Goal: Use online tool/utility: Utilize a website feature to perform a specific function

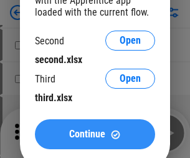
click at [95, 134] on span "Continue" at bounding box center [87, 134] width 36 height 10
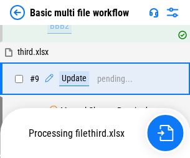
scroll to position [344, 0]
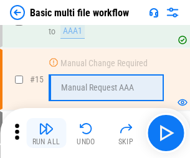
click at [46, 133] on img "button" at bounding box center [46, 128] width 15 height 15
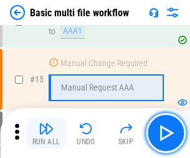
scroll to position [829, 0]
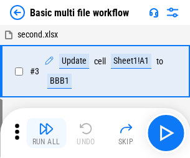
click at [46, 133] on img "button" at bounding box center [46, 128] width 15 height 15
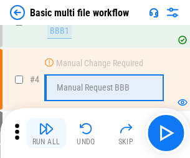
click at [46, 133] on img "button" at bounding box center [46, 128] width 15 height 15
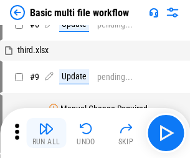
click at [46, 133] on img "button" at bounding box center [46, 128] width 15 height 15
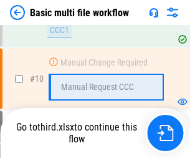
scroll to position [584, 0]
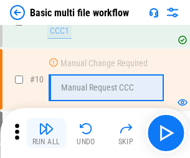
click at [46, 133] on img "button" at bounding box center [46, 128] width 15 height 15
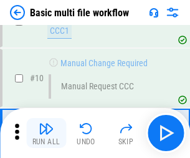
click at [46, 133] on img "button" at bounding box center [46, 128] width 15 height 15
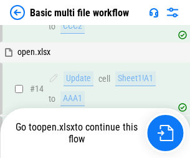
scroll to position [741, 0]
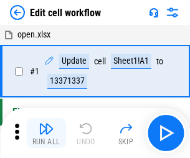
click at [46, 133] on img "button" at bounding box center [46, 128] width 15 height 15
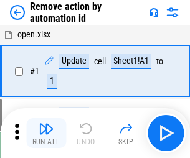
click at [46, 133] on img "button" at bounding box center [46, 128] width 15 height 15
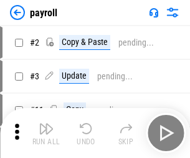
click at [46, 133] on img "button" at bounding box center [46, 128] width 15 height 15
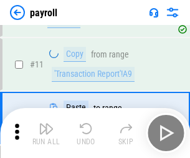
scroll to position [90, 0]
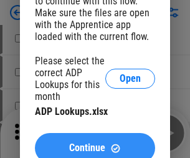
click at [95, 143] on span "Continue" at bounding box center [87, 148] width 36 height 10
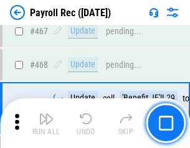
scroll to position [6637, 0]
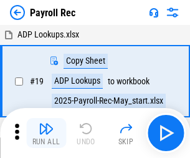
click at [46, 133] on img "button" at bounding box center [46, 128] width 15 height 15
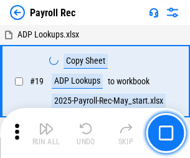
scroll to position [76, 0]
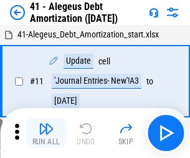
click at [46, 133] on img "button" at bounding box center [46, 128] width 15 height 15
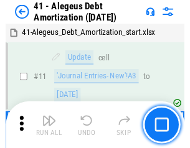
scroll to position [154, 0]
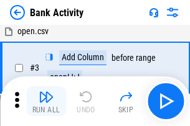
click at [46, 102] on img "button" at bounding box center [46, 97] width 15 height 15
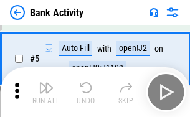
scroll to position [66, 0]
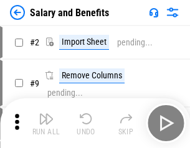
click at [46, 123] on img "button" at bounding box center [46, 118] width 15 height 15
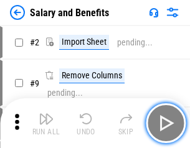
scroll to position [17, 0]
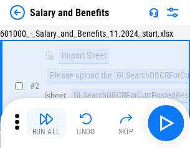
click at [46, 123] on img "button" at bounding box center [46, 118] width 15 height 15
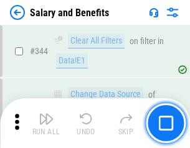
scroll to position [5831, 0]
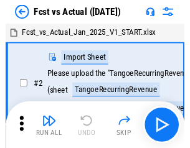
scroll to position [16, 0]
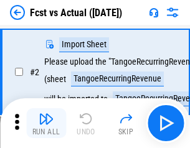
click at [46, 123] on img "button" at bounding box center [46, 118] width 15 height 15
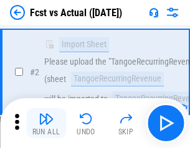
click at [46, 123] on img "button" at bounding box center [46, 118] width 15 height 15
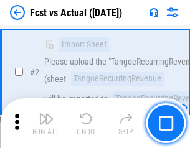
scroll to position [116, 0]
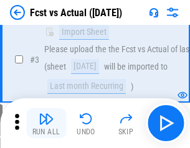
click at [46, 123] on img "button" at bounding box center [46, 118] width 15 height 15
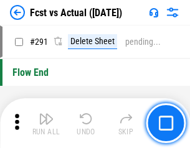
scroll to position [5894, 0]
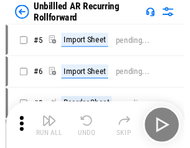
scroll to position [27, 0]
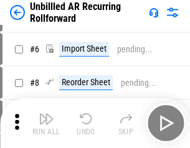
click at [46, 123] on img "button" at bounding box center [46, 118] width 15 height 15
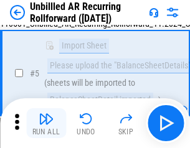
click at [46, 123] on img "button" at bounding box center [46, 118] width 15 height 15
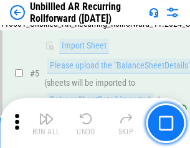
scroll to position [117, 0]
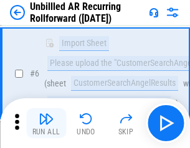
click at [46, 123] on img "button" at bounding box center [46, 118] width 15 height 15
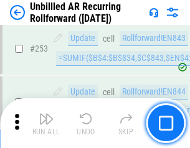
scroll to position [4230, 0]
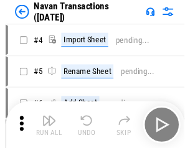
scroll to position [20, 0]
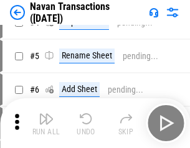
click at [46, 123] on img "button" at bounding box center [46, 118] width 15 height 15
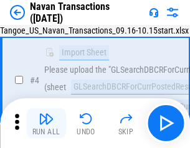
click at [46, 123] on img "button" at bounding box center [46, 118] width 15 height 15
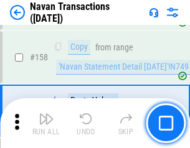
scroll to position [4038, 0]
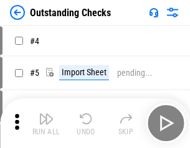
click at [46, 123] on img "button" at bounding box center [46, 118] width 15 height 15
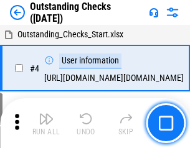
scroll to position [52, 0]
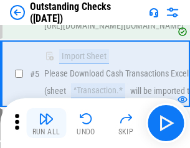
click at [46, 123] on img "button" at bounding box center [46, 118] width 15 height 15
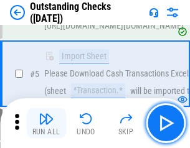
scroll to position [130, 0]
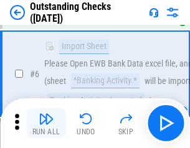
click at [46, 123] on img "button" at bounding box center [46, 118] width 15 height 15
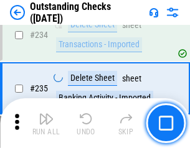
scroll to position [3782, 0]
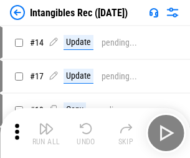
click at [46, 133] on img "button" at bounding box center [46, 128] width 15 height 15
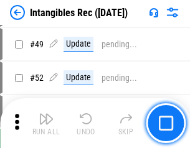
scroll to position [485, 0]
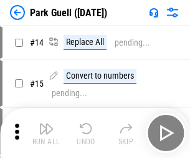
click at [46, 123] on img "button" at bounding box center [46, 128] width 15 height 15
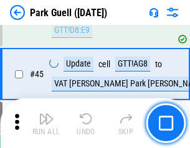
scroll to position [1557, 0]
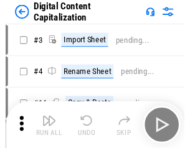
scroll to position [27, 0]
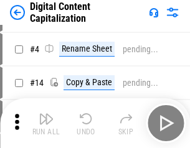
click at [46, 123] on img "button" at bounding box center [46, 118] width 15 height 15
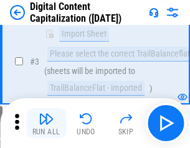
click at [46, 123] on img "button" at bounding box center [46, 118] width 15 height 15
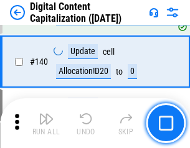
scroll to position [1311, 0]
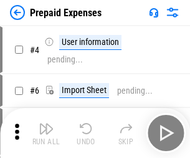
click at [46, 123] on img "button" at bounding box center [46, 128] width 15 height 15
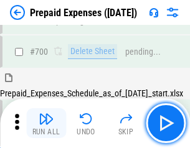
scroll to position [3351, 0]
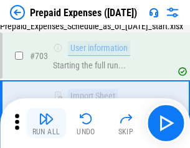
click at [46, 123] on img "button" at bounding box center [46, 118] width 15 height 15
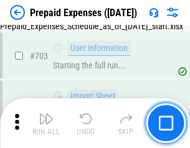
scroll to position [3424, 0]
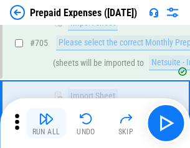
click at [46, 123] on img "button" at bounding box center [46, 118] width 15 height 15
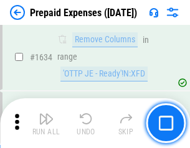
scroll to position [12126, 0]
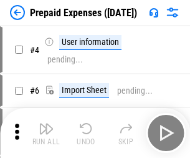
click at [46, 133] on img "button" at bounding box center [46, 128] width 15 height 15
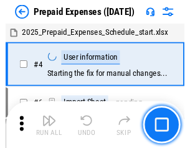
scroll to position [55, 0]
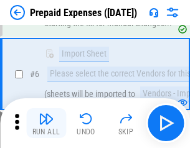
click at [46, 123] on img "button" at bounding box center [46, 118] width 15 height 15
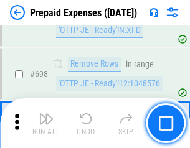
scroll to position [4337, 0]
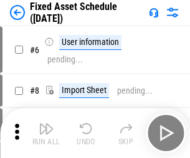
click at [46, 133] on img "button" at bounding box center [46, 128] width 15 height 15
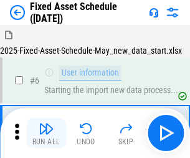
click at [46, 123] on img "button" at bounding box center [46, 128] width 15 height 15
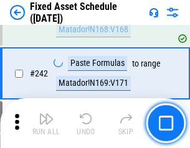
scroll to position [3858, 0]
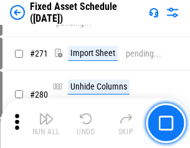
click at [46, 123] on img "button" at bounding box center [46, 118] width 15 height 15
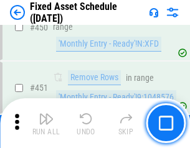
scroll to position [5567, 0]
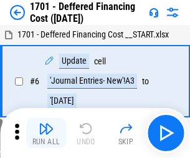
click at [46, 133] on img "button" at bounding box center [46, 128] width 15 height 15
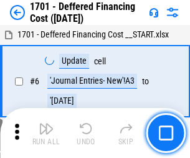
scroll to position [149, 0]
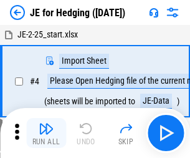
click at [46, 123] on img "button" at bounding box center [46, 128] width 15 height 15
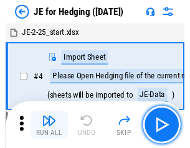
scroll to position [2, 0]
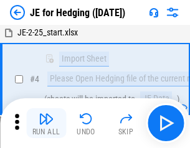
click at [46, 123] on img "button" at bounding box center [46, 118] width 15 height 15
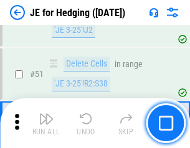
scroll to position [806, 0]
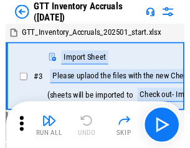
scroll to position [2, 0]
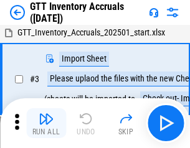
click at [46, 123] on img "button" at bounding box center [46, 118] width 15 height 15
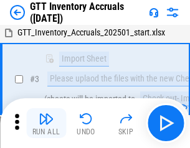
click at [46, 123] on img "button" at bounding box center [46, 118] width 15 height 15
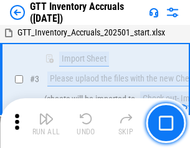
scroll to position [80, 0]
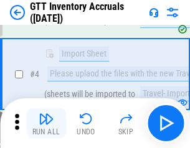
click at [46, 123] on img "button" at bounding box center [46, 118] width 15 height 15
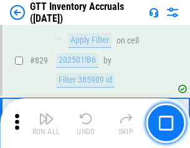
scroll to position [9453, 0]
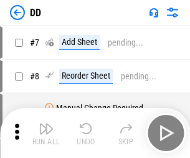
click at [46, 133] on img "button" at bounding box center [46, 128] width 15 height 15
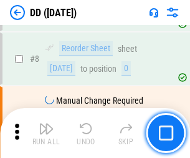
scroll to position [120, 0]
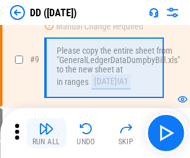
click at [46, 133] on img "button" at bounding box center [46, 128] width 15 height 15
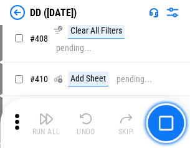
scroll to position [5572, 0]
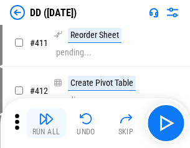
click at [46, 123] on img "button" at bounding box center [46, 118] width 15 height 15
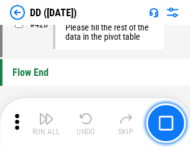
scroll to position [5961, 0]
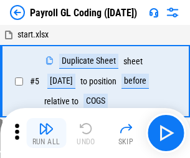
click at [46, 133] on img "button" at bounding box center [46, 128] width 15 height 15
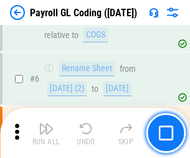
scroll to position [149, 0]
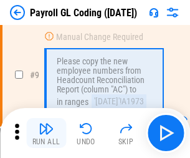
click at [46, 133] on img "button" at bounding box center [46, 128] width 15 height 15
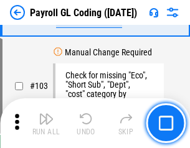
scroll to position [2922, 0]
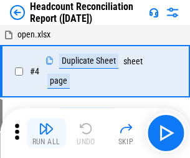
click at [46, 133] on img "button" at bounding box center [46, 128] width 15 height 15
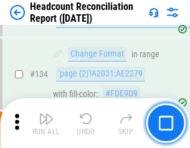
scroll to position [1497, 0]
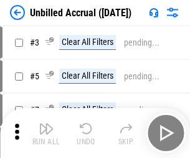
click at [46, 133] on img "button" at bounding box center [46, 128] width 15 height 15
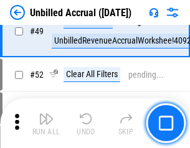
scroll to position [1130, 0]
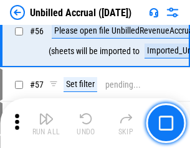
click at [46, 123] on img "button" at bounding box center [46, 118] width 15 height 15
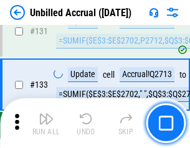
scroll to position [3710, 0]
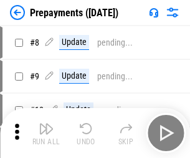
click at [46, 133] on img "button" at bounding box center [46, 128] width 15 height 15
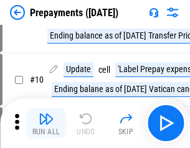
scroll to position [78, 0]
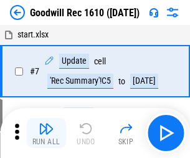
click at [46, 133] on img "button" at bounding box center [46, 128] width 15 height 15
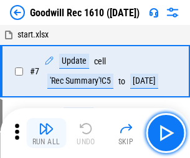
scroll to position [213, 0]
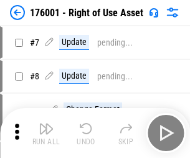
click at [46, 133] on img "button" at bounding box center [46, 128] width 15 height 15
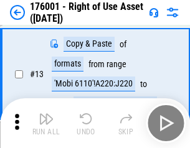
scroll to position [80, 0]
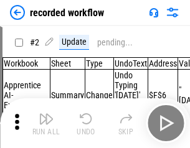
click at [46, 123] on img "button" at bounding box center [46, 118] width 15 height 15
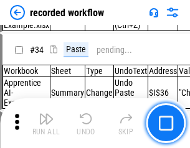
scroll to position [3893, 0]
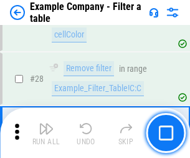
scroll to position [1140, 0]
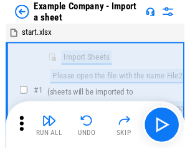
scroll to position [19, 0]
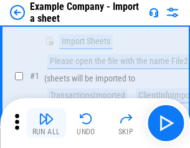
click at [46, 123] on img "button" at bounding box center [46, 118] width 15 height 15
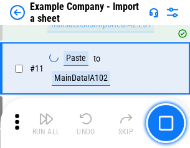
scroll to position [275, 0]
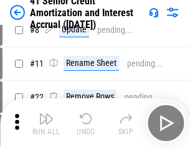
click at [46, 123] on img "button" at bounding box center [46, 118] width 15 height 15
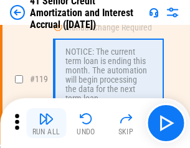
click at [46, 123] on img "button" at bounding box center [46, 118] width 15 height 15
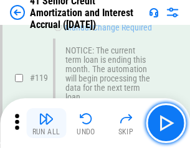
scroll to position [1175, 0]
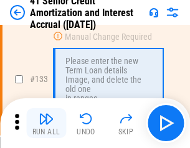
click at [46, 123] on img "button" at bounding box center [46, 118] width 15 height 15
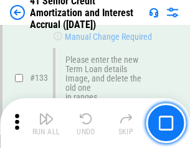
scroll to position [1302, 0]
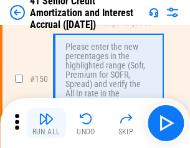
click at [46, 123] on img "button" at bounding box center [46, 118] width 15 height 15
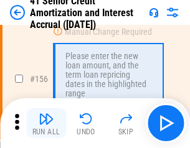
click at [46, 123] on img "button" at bounding box center [46, 118] width 15 height 15
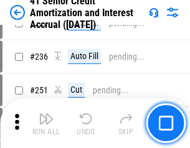
scroll to position [2789, 0]
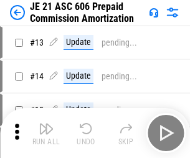
click at [46, 123] on img "button" at bounding box center [46, 128] width 15 height 15
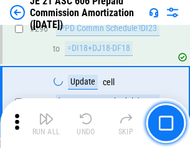
scroll to position [2292, 0]
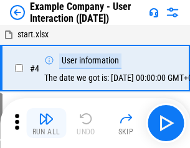
click at [46, 123] on img "button" at bounding box center [46, 118] width 15 height 15
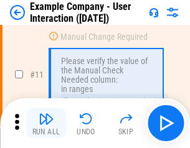
click at [46, 123] on img "button" at bounding box center [46, 118] width 15 height 15
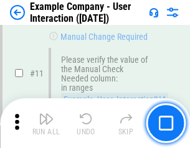
scroll to position [270, 0]
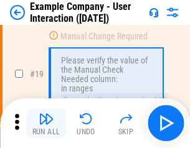
click at [46, 123] on img "button" at bounding box center [46, 118] width 15 height 15
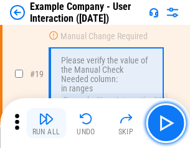
click at [46, 123] on img "button" at bounding box center [46, 118] width 15 height 15
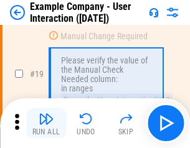
click at [46, 123] on img "button" at bounding box center [46, 118] width 15 height 15
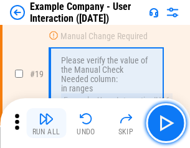
click at [46, 123] on img "button" at bounding box center [46, 118] width 15 height 15
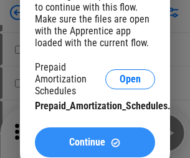
click at [95, 142] on span "Continue" at bounding box center [87, 142] width 36 height 10
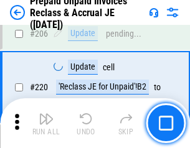
scroll to position [1614, 0]
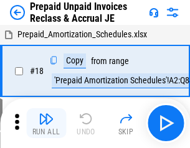
click at [46, 123] on img "button" at bounding box center [46, 118] width 15 height 15
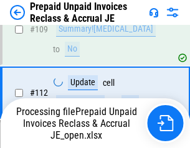
scroll to position [1016, 0]
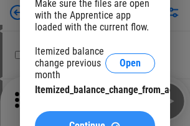
click at [95, 121] on span "Continue" at bounding box center [87, 126] width 36 height 10
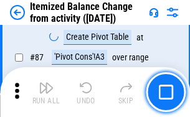
scroll to position [1217, 0]
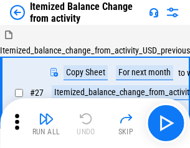
scroll to position [19, 0]
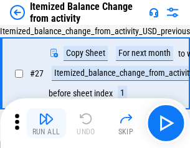
click at [46, 123] on img "button" at bounding box center [46, 118] width 15 height 15
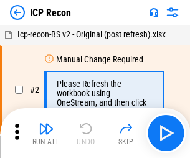
scroll to position [6, 0]
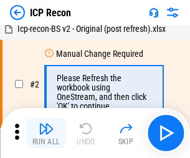
click at [46, 133] on img "button" at bounding box center [46, 128] width 15 height 15
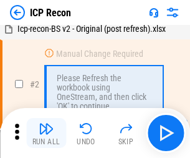
click at [46, 133] on img "button" at bounding box center [46, 128] width 15 height 15
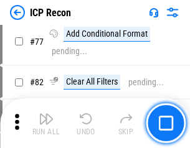
scroll to position [1119, 0]
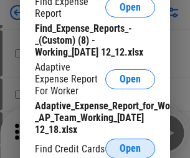
click at [130, 148] on span "Open" at bounding box center [130, 148] width 21 height 10
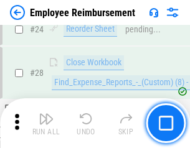
scroll to position [582, 0]
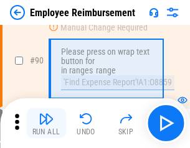
click at [46, 123] on img "button" at bounding box center [46, 118] width 15 height 15
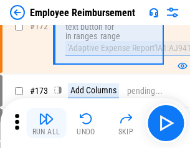
click at [46, 123] on img "button" at bounding box center [46, 118] width 15 height 15
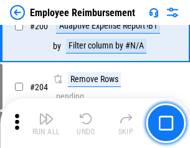
scroll to position [3151, 0]
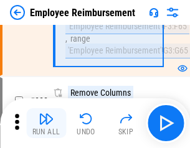
click at [46, 123] on img "button" at bounding box center [46, 118] width 15 height 15
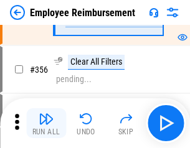
click at [46, 123] on img "button" at bounding box center [46, 118] width 15 height 15
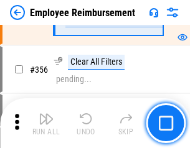
scroll to position [6635, 0]
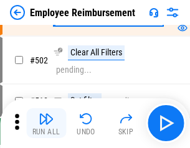
click at [46, 123] on img "button" at bounding box center [46, 118] width 15 height 15
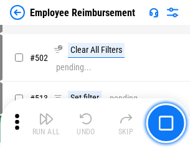
scroll to position [7916, 0]
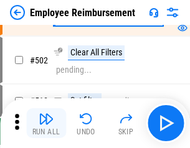
click at [46, 123] on img "button" at bounding box center [46, 118] width 15 height 15
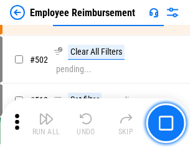
click at [46, 123] on img "button" at bounding box center [46, 118] width 15 height 15
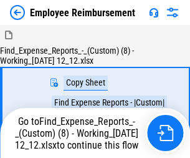
scroll to position [42, 0]
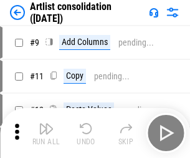
click at [46, 133] on img "button" at bounding box center [46, 128] width 15 height 15
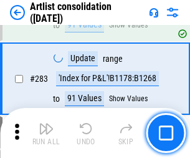
scroll to position [5151, 0]
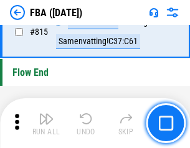
scroll to position [11149, 0]
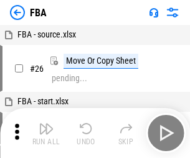
scroll to position [12, 0]
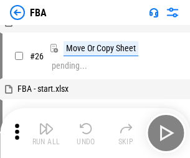
click at [46, 133] on img "button" at bounding box center [46, 128] width 15 height 15
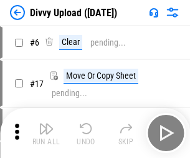
click at [46, 133] on img "button" at bounding box center [46, 128] width 15 height 15
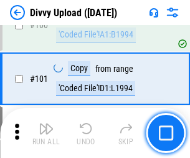
scroll to position [1042, 0]
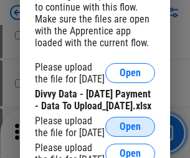
click at [130, 131] on span "Open" at bounding box center [130, 126] width 21 height 10
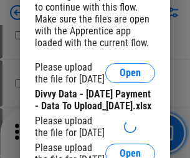
scroll to position [1145, 0]
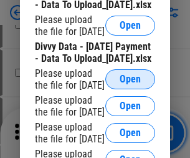
click at [130, 84] on span "Open" at bounding box center [130, 79] width 21 height 10
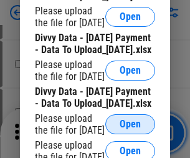
click at [130, 119] on span "Open" at bounding box center [130, 124] width 21 height 10
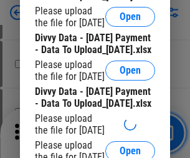
scroll to position [1445, 0]
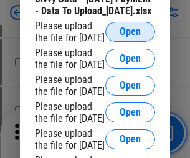
click at [130, 37] on span "Open" at bounding box center [130, 32] width 21 height 10
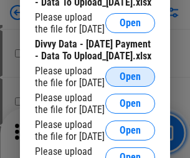
click at [130, 78] on span "Open" at bounding box center [130, 77] width 21 height 10
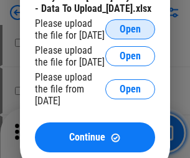
click at [130, 34] on span "Open" at bounding box center [130, 29] width 21 height 10
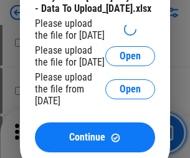
scroll to position [1754, 0]
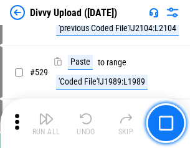
scroll to position [6433, 0]
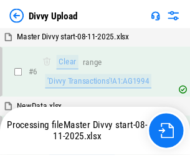
scroll to position [1042, 0]
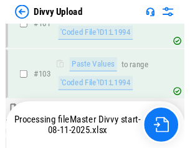
scroll to position [1375, 0]
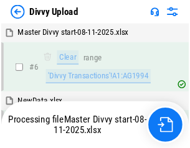
scroll to position [1042, 0]
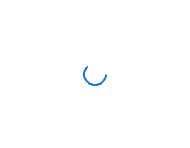
scroll to position [1042, 0]
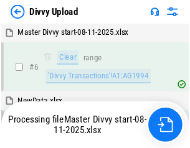
scroll to position [1042, 0]
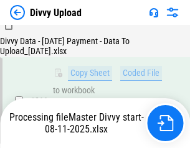
scroll to position [2690, 0]
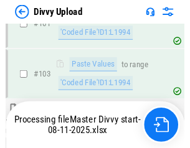
scroll to position [1375, 0]
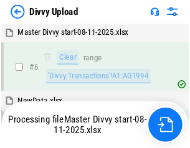
scroll to position [1042, 0]
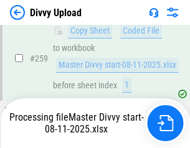
scroll to position [3348, 0]
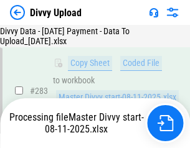
scroll to position [3623, 0]
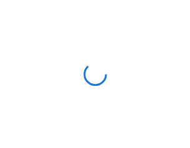
scroll to position [1042, 0]
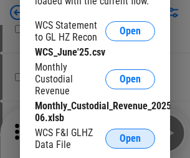
click at [130, 138] on span "Open" at bounding box center [130, 138] width 21 height 10
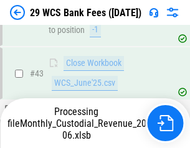
scroll to position [509, 0]
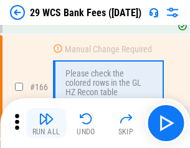
click at [46, 123] on img "button" at bounding box center [46, 118] width 15 height 15
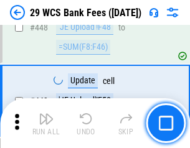
scroll to position [6031, 0]
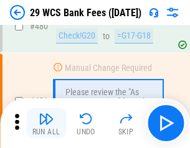
click at [46, 123] on img "button" at bounding box center [46, 118] width 15 height 15
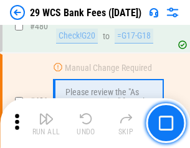
scroll to position [6422, 0]
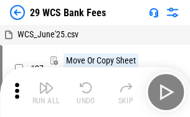
click at [46, 92] on img "button" at bounding box center [46, 87] width 15 height 15
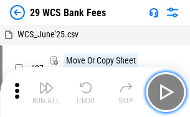
scroll to position [22, 0]
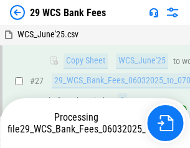
scroll to position [185, 0]
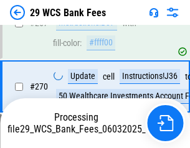
scroll to position [4563, 0]
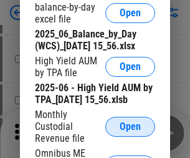
click at [130, 131] on span "Open" at bounding box center [130, 126] width 21 height 10
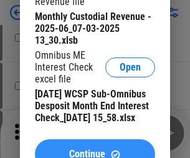
click at [95, 149] on span "Continue" at bounding box center [87, 154] width 36 height 10
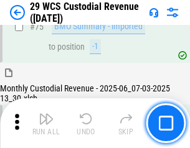
scroll to position [1301, 0]
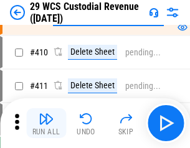
click at [46, 123] on img "button" at bounding box center [46, 118] width 15 height 15
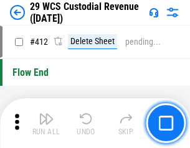
scroll to position [5948, 0]
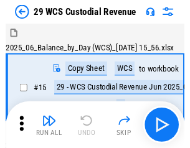
scroll to position [30, 0]
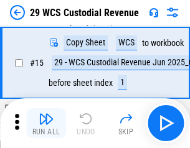
click at [46, 123] on img "button" at bounding box center [46, 118] width 15 height 15
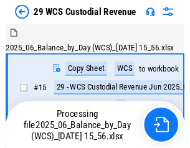
scroll to position [30, 0]
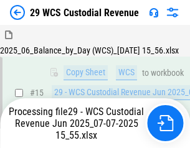
scroll to position [640, 0]
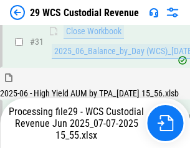
scroll to position [576, 0]
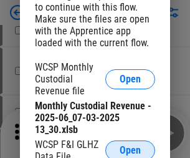
click at [130, 148] on span "Open" at bounding box center [130, 150] width 21 height 10
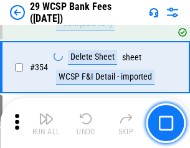
scroll to position [4140, 0]
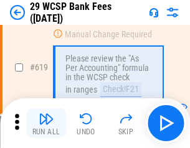
click at [46, 123] on img "button" at bounding box center [46, 118] width 15 height 15
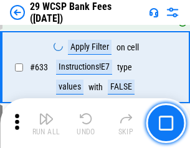
scroll to position [7178, 0]
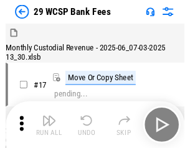
scroll to position [30, 0]
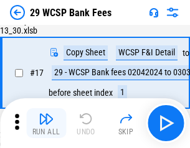
click at [46, 123] on img "button" at bounding box center [46, 118] width 15 height 15
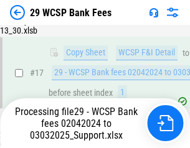
scroll to position [219, 0]
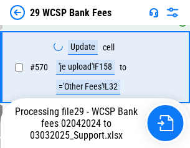
scroll to position [5405, 0]
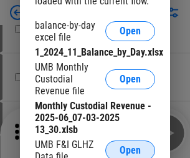
click at [130, 148] on span "Open" at bounding box center [130, 150] width 21 height 10
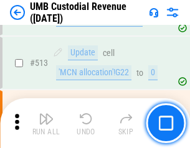
scroll to position [6024, 0]
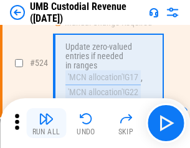
click at [46, 123] on img "button" at bounding box center [46, 118] width 15 height 15
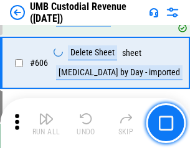
scroll to position [7189, 0]
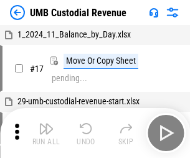
scroll to position [9, 0]
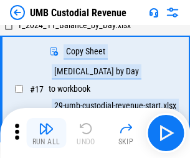
click at [46, 133] on img "button" at bounding box center [46, 128] width 15 height 15
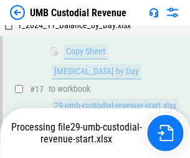
scroll to position [246, 0]
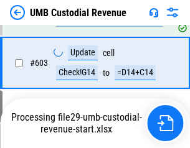
scroll to position [7160, 0]
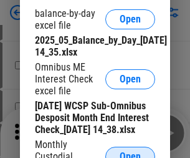
click at [130, 151] on span "Open" at bounding box center [130, 156] width 21 height 10
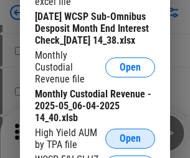
click at [130, 143] on span "Open" at bounding box center [130, 138] width 21 height 10
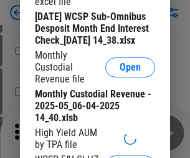
scroll to position [239, 0]
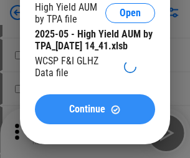
click at [95, 114] on span "Continue" at bounding box center [87, 109] width 36 height 10
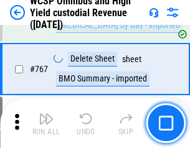
scroll to position [10148, 0]
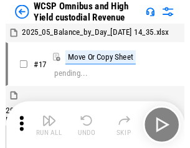
scroll to position [7, 0]
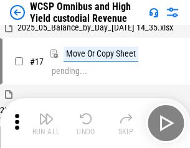
click at [46, 123] on img "button" at bounding box center [46, 118] width 15 height 15
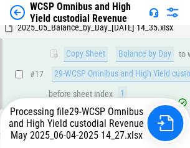
scroll to position [259, 0]
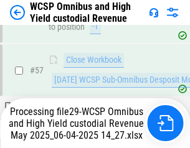
scroll to position [1278, 0]
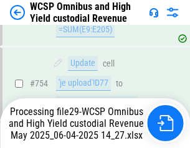
scroll to position [10066, 0]
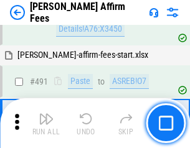
scroll to position [3386, 0]
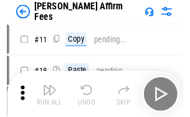
scroll to position [12, 0]
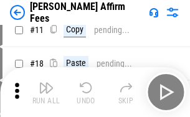
click at [46, 92] on img "button" at bounding box center [46, 87] width 15 height 15
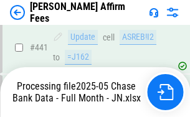
scroll to position [3266, 0]
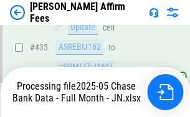
scroll to position [3223, 0]
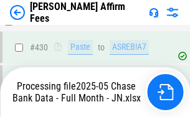
scroll to position [3338, 0]
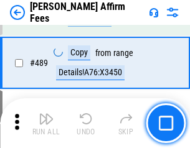
scroll to position [3251, 0]
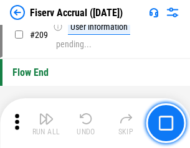
scroll to position [3868, 0]
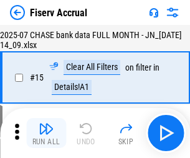
click at [46, 133] on img "button" at bounding box center [46, 128] width 15 height 15
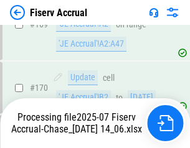
scroll to position [3445, 0]
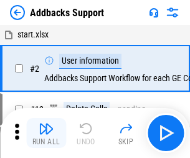
click at [46, 123] on img "button" at bounding box center [46, 128] width 15 height 15
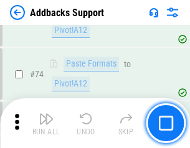
scroll to position [907, 0]
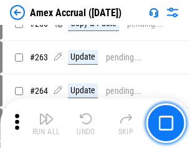
scroll to position [3164, 0]
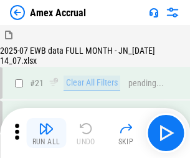
click at [46, 133] on img "button" at bounding box center [46, 128] width 15 height 15
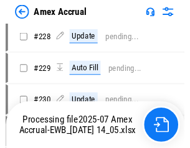
scroll to position [3068, 0]
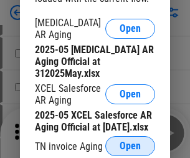
click at [130, 142] on span "Open" at bounding box center [130, 146] width 21 height 10
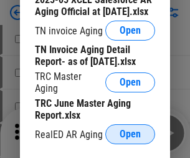
click at [130, 130] on span "Open" at bounding box center [130, 134] width 21 height 10
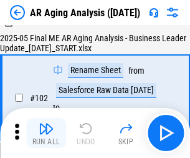
click at [46, 133] on img "button" at bounding box center [46, 128] width 15 height 15
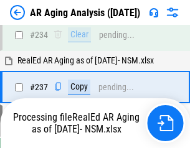
scroll to position [1930, 0]
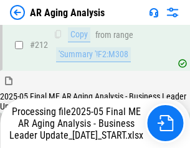
scroll to position [1916, 0]
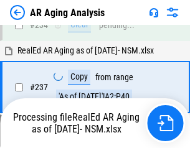
scroll to position [1968, 0]
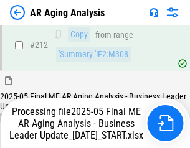
scroll to position [1916, 0]
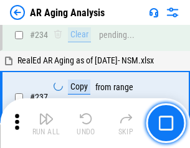
scroll to position [1916, 0]
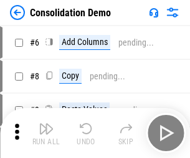
click at [46, 133] on img "button" at bounding box center [46, 128] width 15 height 15
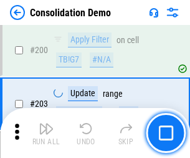
scroll to position [3905, 0]
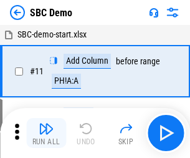
click at [46, 133] on img "button" at bounding box center [46, 128] width 15 height 15
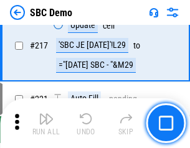
scroll to position [3074, 0]
